Goal: Task Accomplishment & Management: Manage account settings

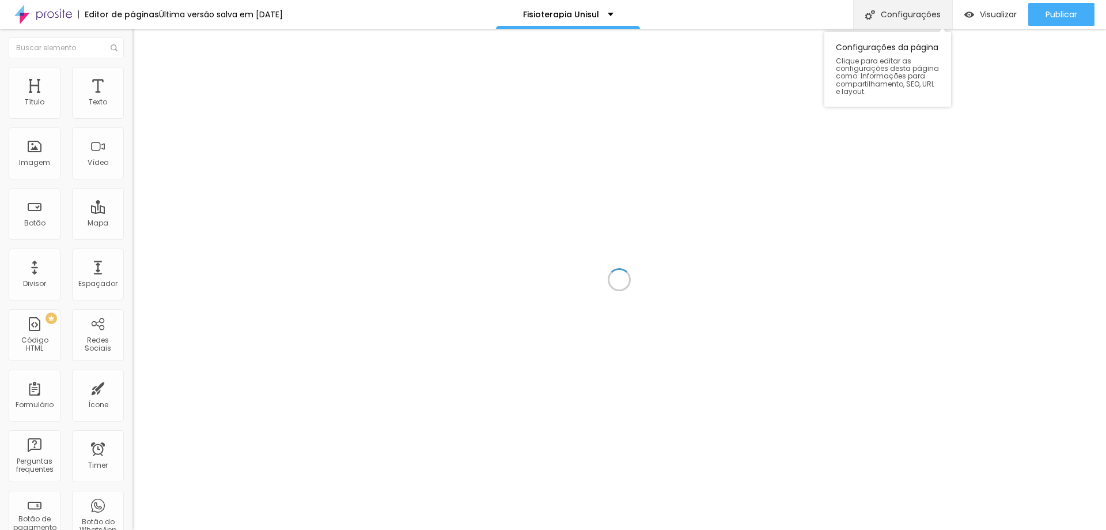
click at [889, 22] on div "Configurações" at bounding box center [903, 14] width 99 height 29
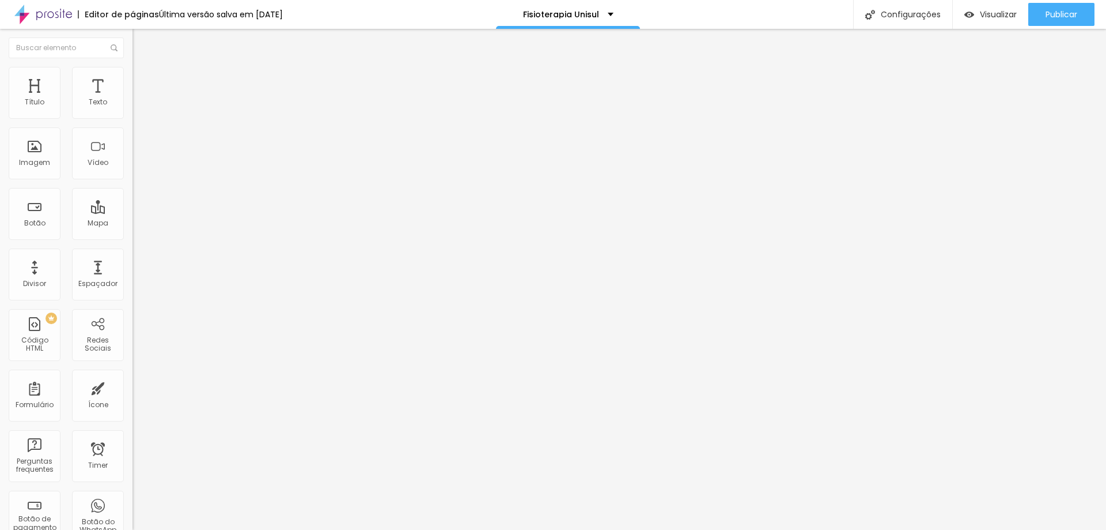
drag, startPoint x: 468, startPoint y: 251, endPoint x: 402, endPoint y: 244, distance: 66.1
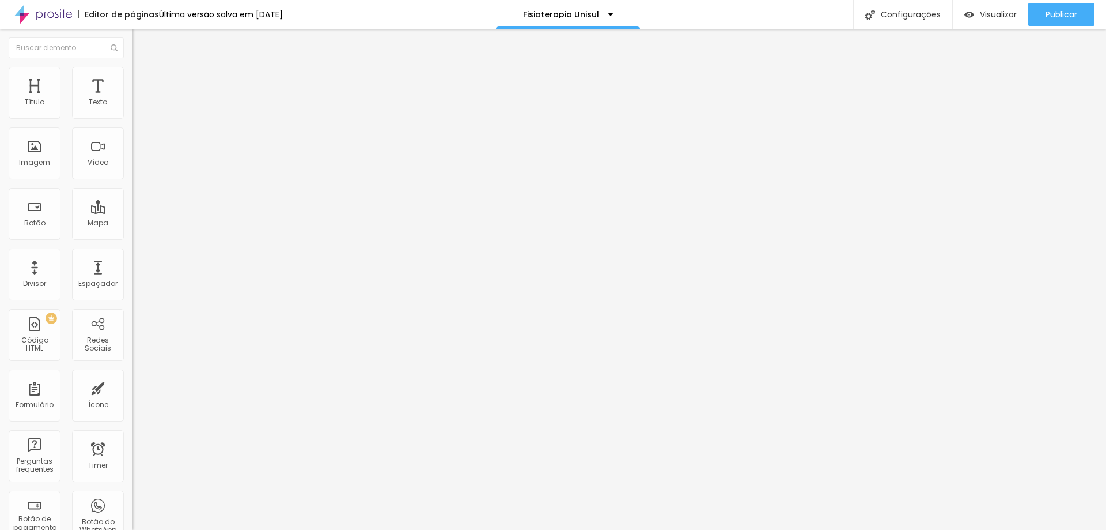
type input "Fim de curso Fisioterapia"
click at [47, 150] on div "Imagem" at bounding box center [35, 153] width 52 height 52
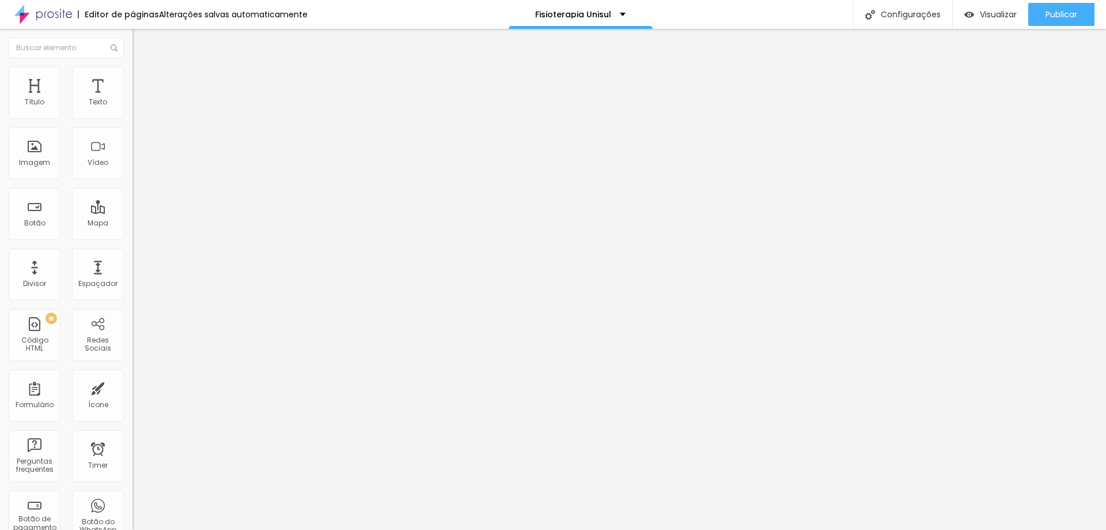
click at [141, 44] on div "Editar Coluna" at bounding box center [176, 41] width 71 height 9
click at [204, 529] on div at bounding box center [553, 537] width 1106 height 0
click at [1054, 14] on span "Publicar" at bounding box center [1062, 14] width 32 height 9
click at [1066, 14] on span "Publicar" at bounding box center [1062, 14] width 32 height 9
